Goal: Navigation & Orientation: Find specific page/section

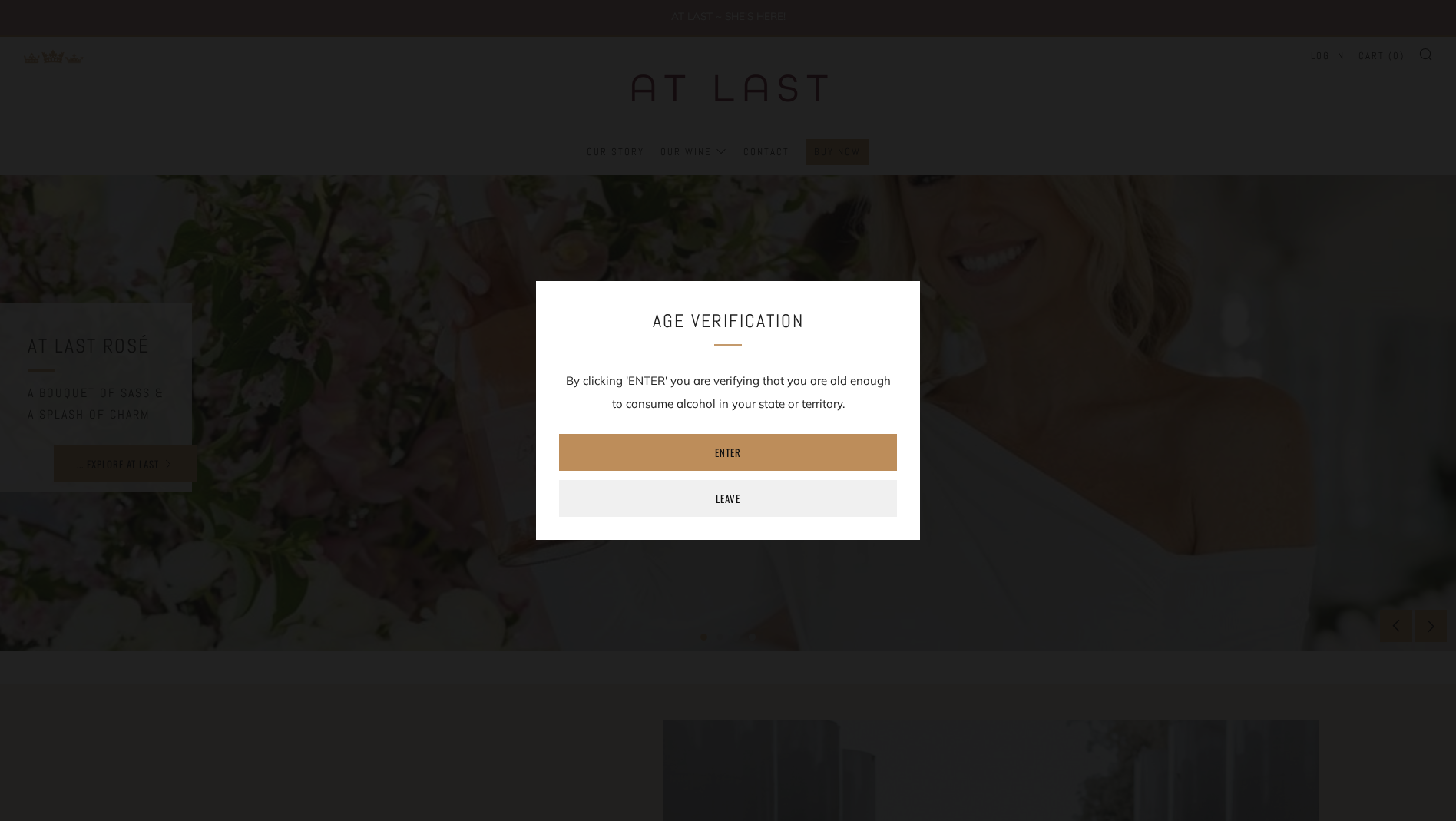
click at [839, 440] on link "Enter" at bounding box center [727, 452] width 338 height 37
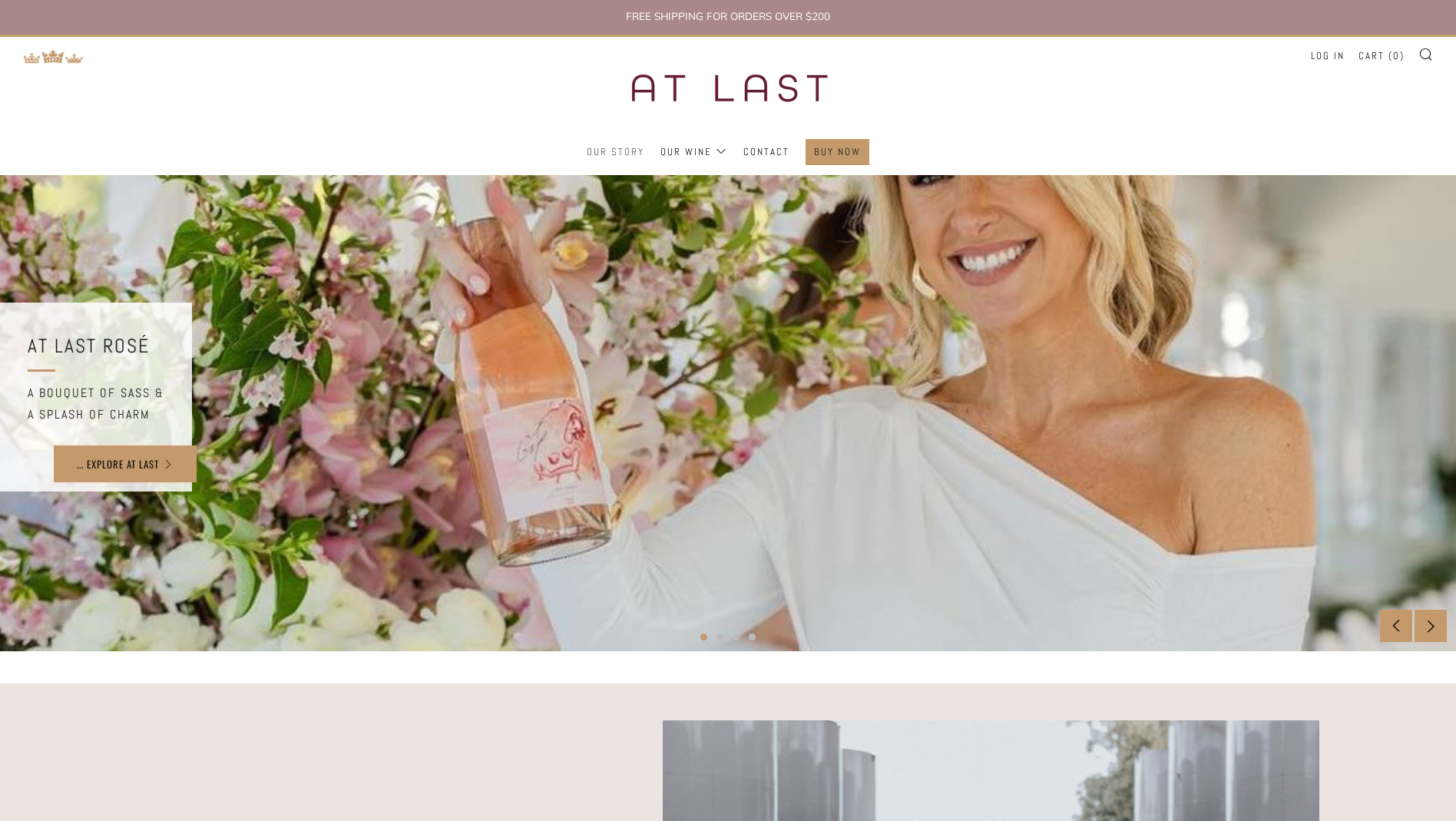
click at [611, 146] on link "Our Story" at bounding box center [616, 152] width 58 height 25
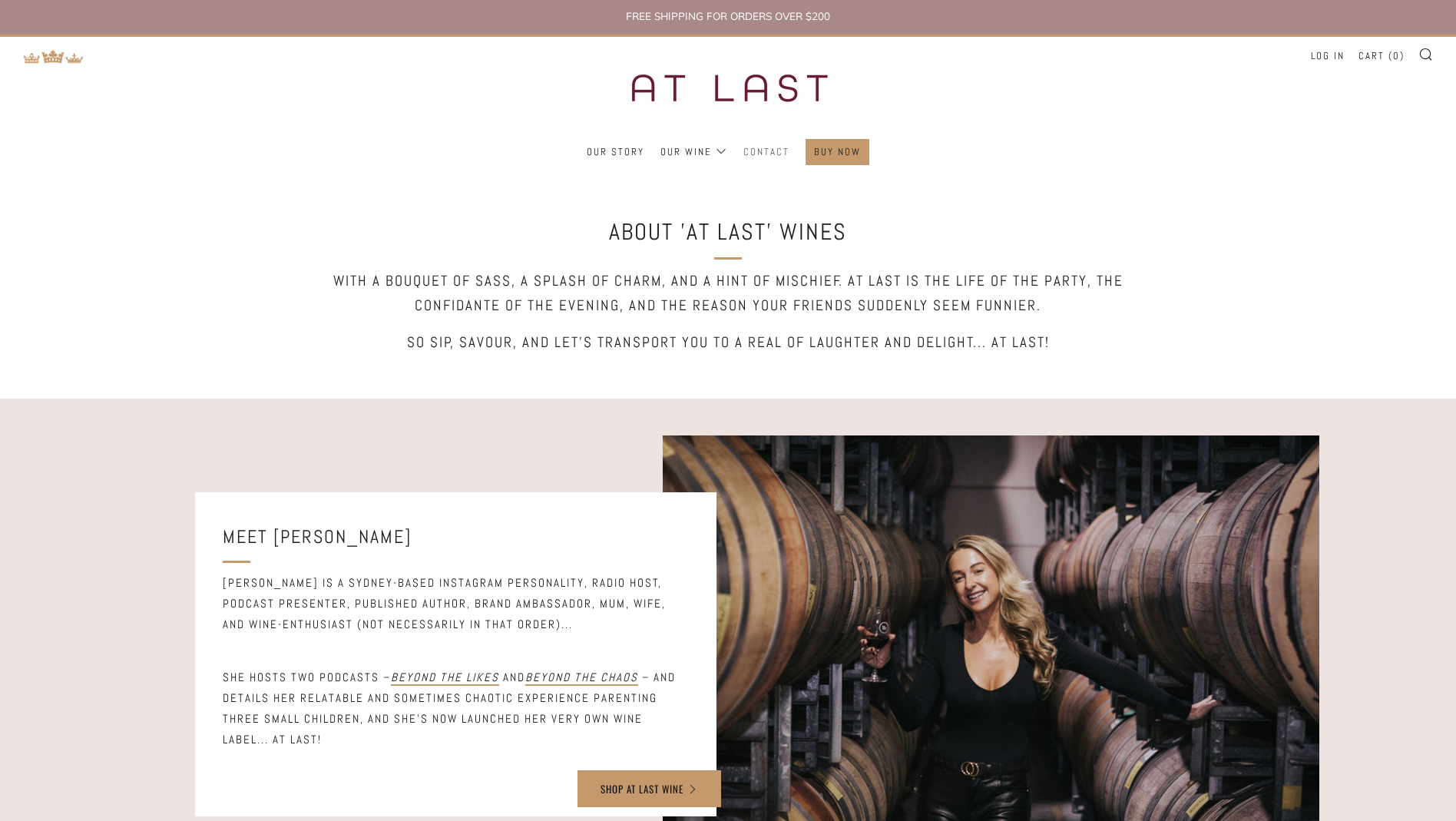
click at [744, 152] on link "Contact" at bounding box center [766, 152] width 46 height 25
